Goal: Check status: Check status

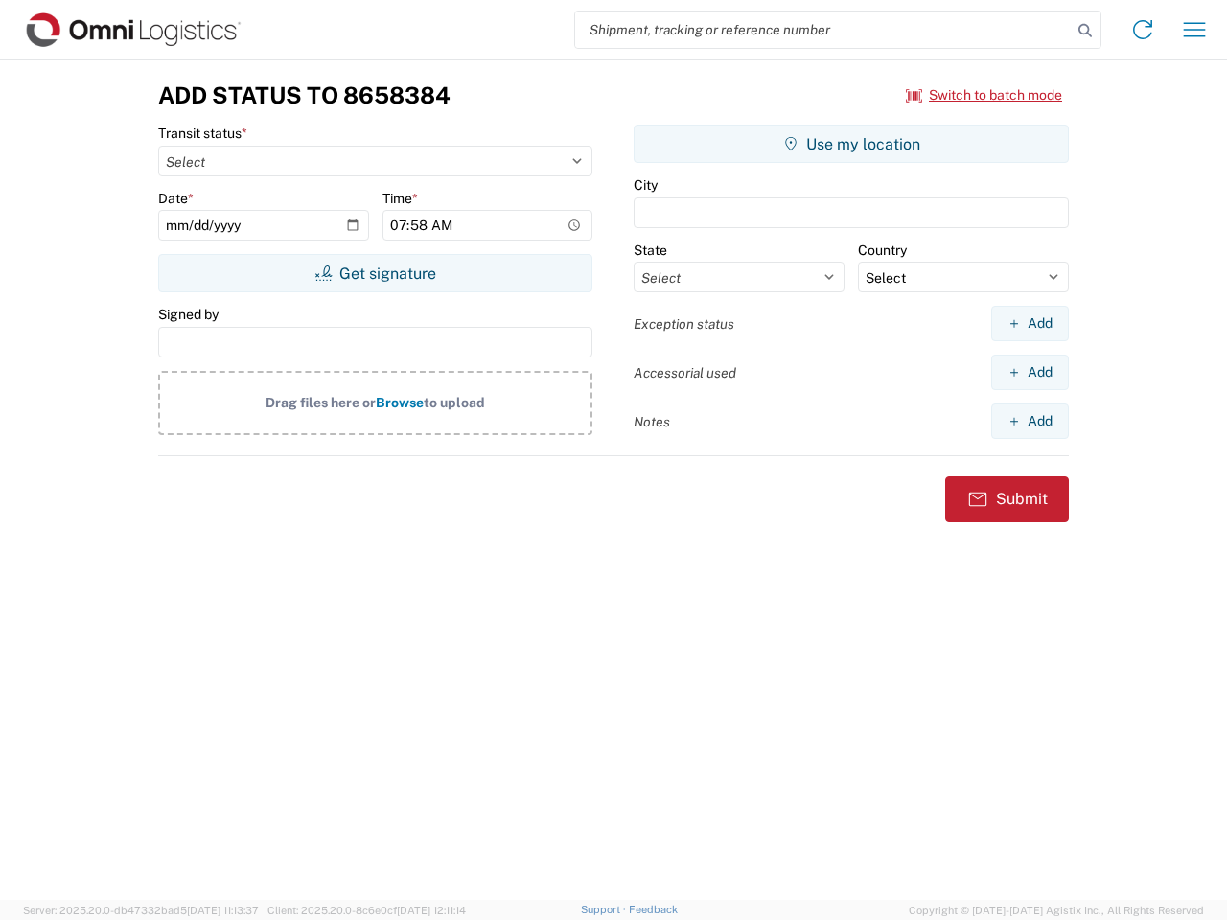
click at [823, 30] on input "search" at bounding box center [823, 30] width 497 height 36
click at [1085, 31] on icon at bounding box center [1085, 30] width 27 height 27
click at [1143, 30] on icon at bounding box center [1142, 29] width 31 height 31
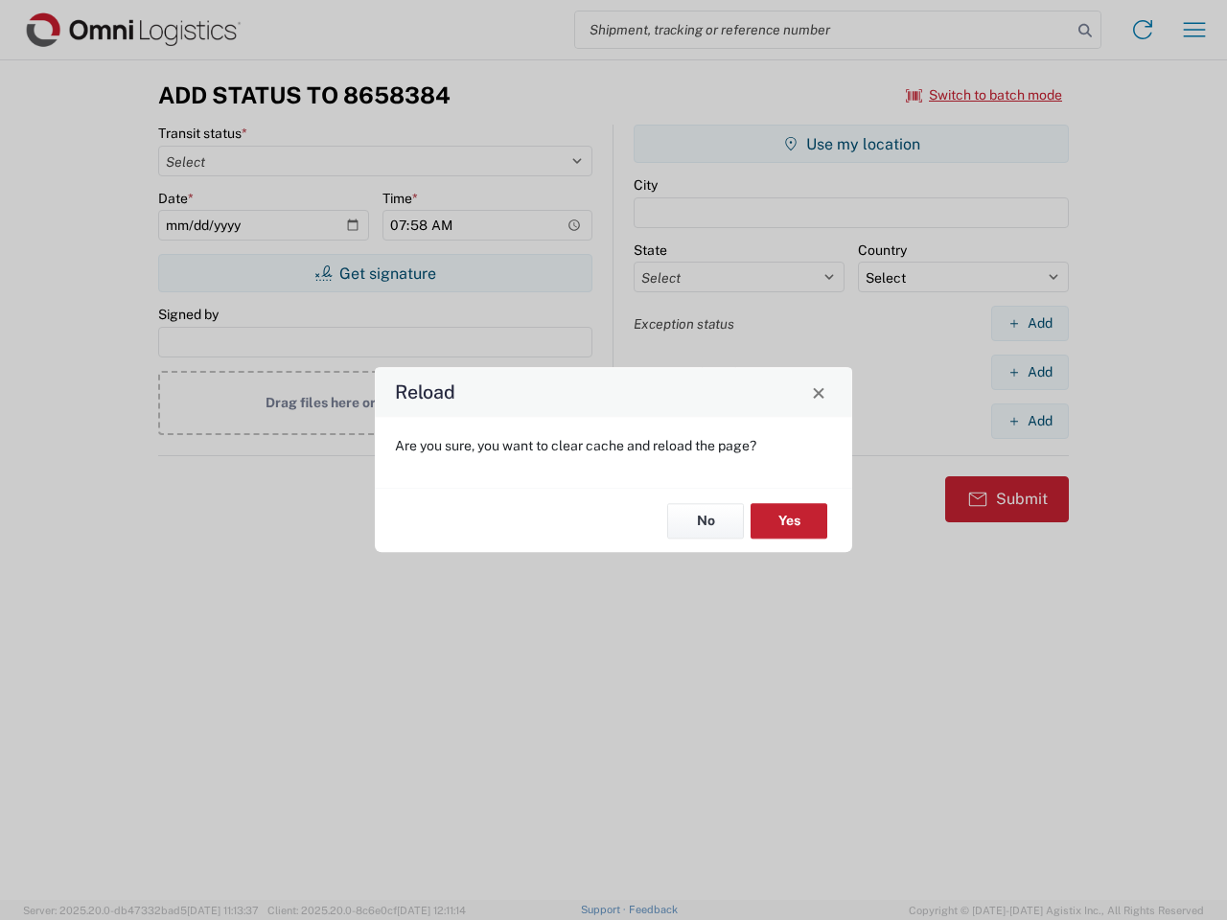
click at [1194, 30] on div "Reload Are you sure, you want to clear cache and reload the page? No Yes" at bounding box center [613, 460] width 1227 height 920
click at [984, 95] on div "Reload Are you sure, you want to clear cache and reload the page? No Yes" at bounding box center [613, 460] width 1227 height 920
click at [375, 273] on div "Reload Are you sure, you want to clear cache and reload the page? No Yes" at bounding box center [613, 460] width 1227 height 920
click at [851, 144] on div "Reload Are you sure, you want to clear cache and reload the page? No Yes" at bounding box center [613, 460] width 1227 height 920
click at [1029, 323] on div "Reload Are you sure, you want to clear cache and reload the page? No Yes" at bounding box center [613, 460] width 1227 height 920
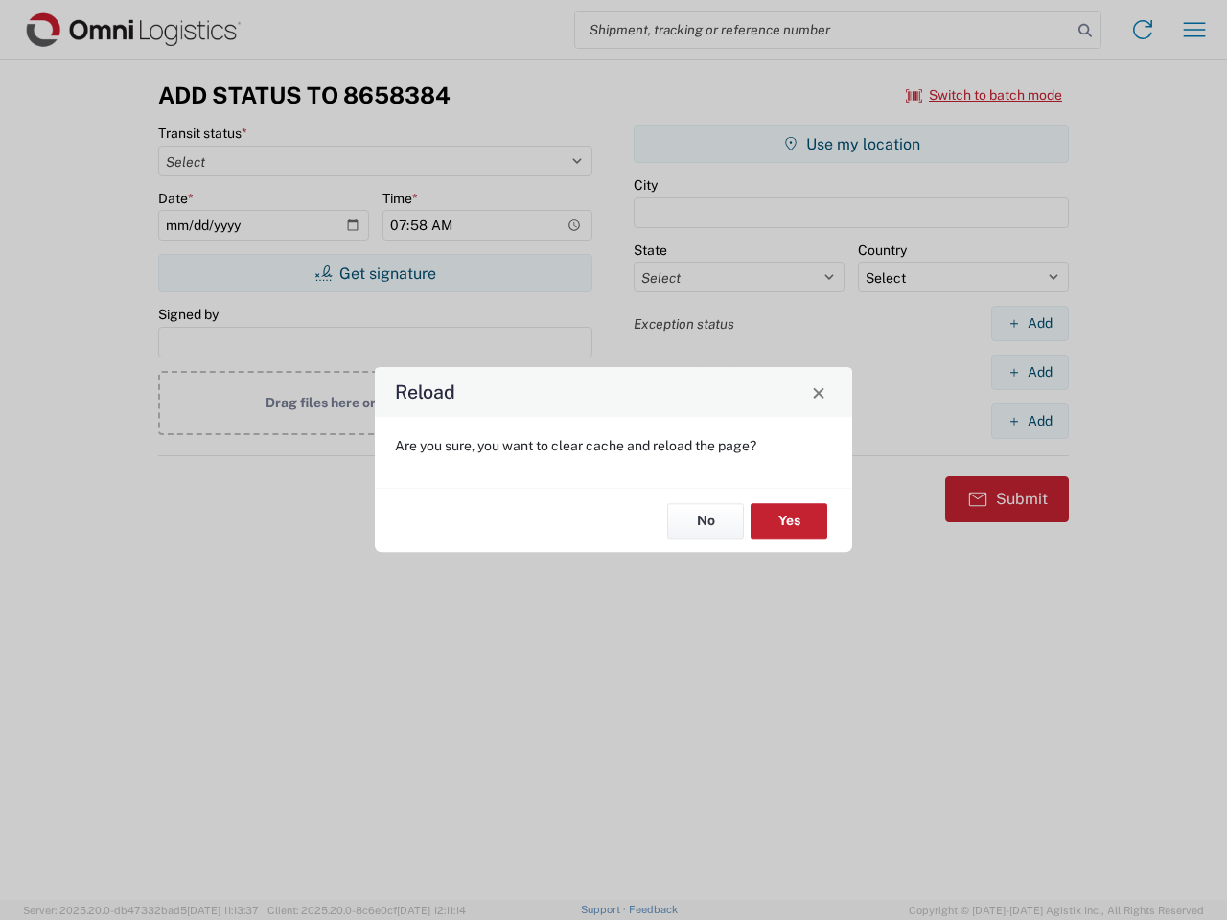
click at [1029, 372] on div "Reload Are you sure, you want to clear cache and reload the page? No Yes" at bounding box center [613, 460] width 1227 height 920
click at [1029, 421] on div "Reload Are you sure, you want to clear cache and reload the page? No Yes" at bounding box center [613, 460] width 1227 height 920
